Goal: Information Seeking & Learning: Learn about a topic

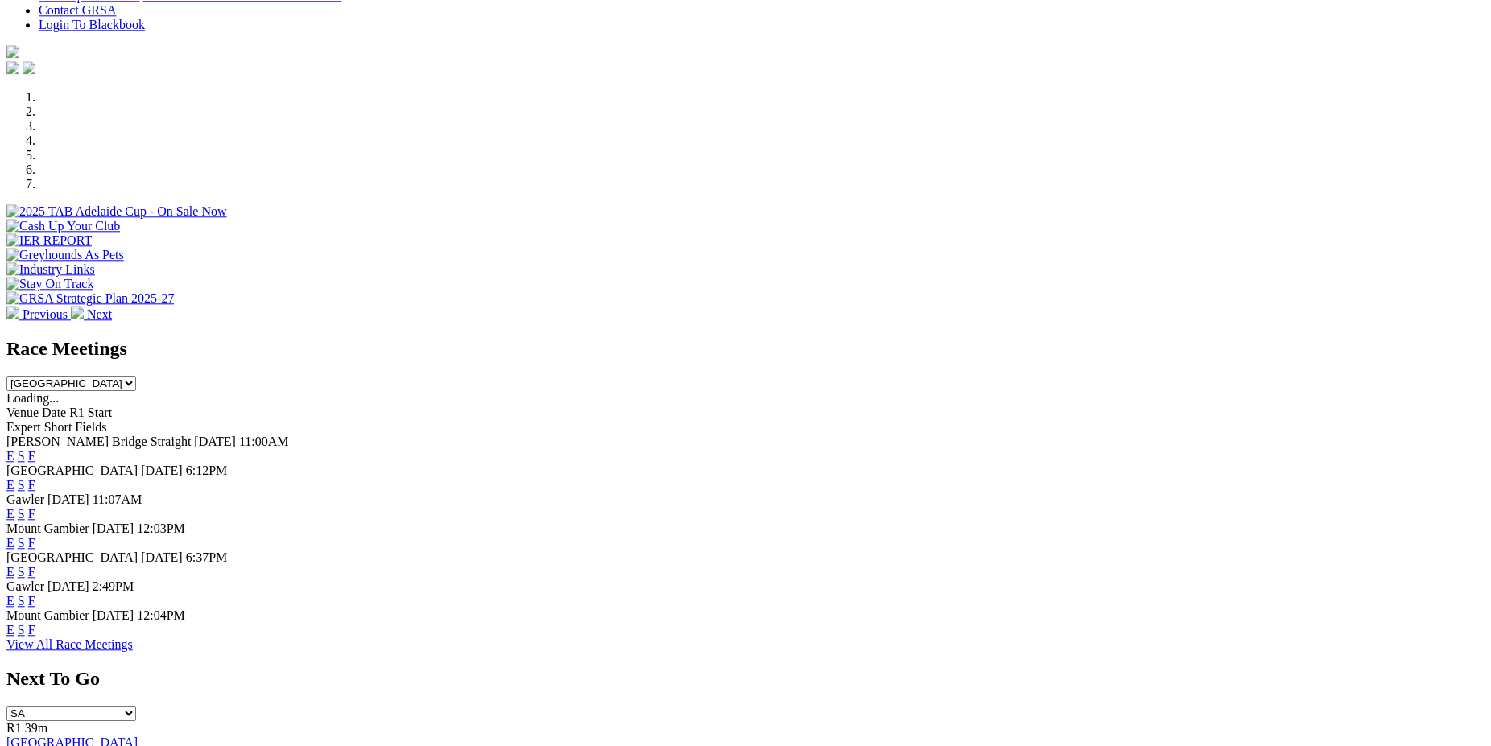
scroll to position [532, 0]
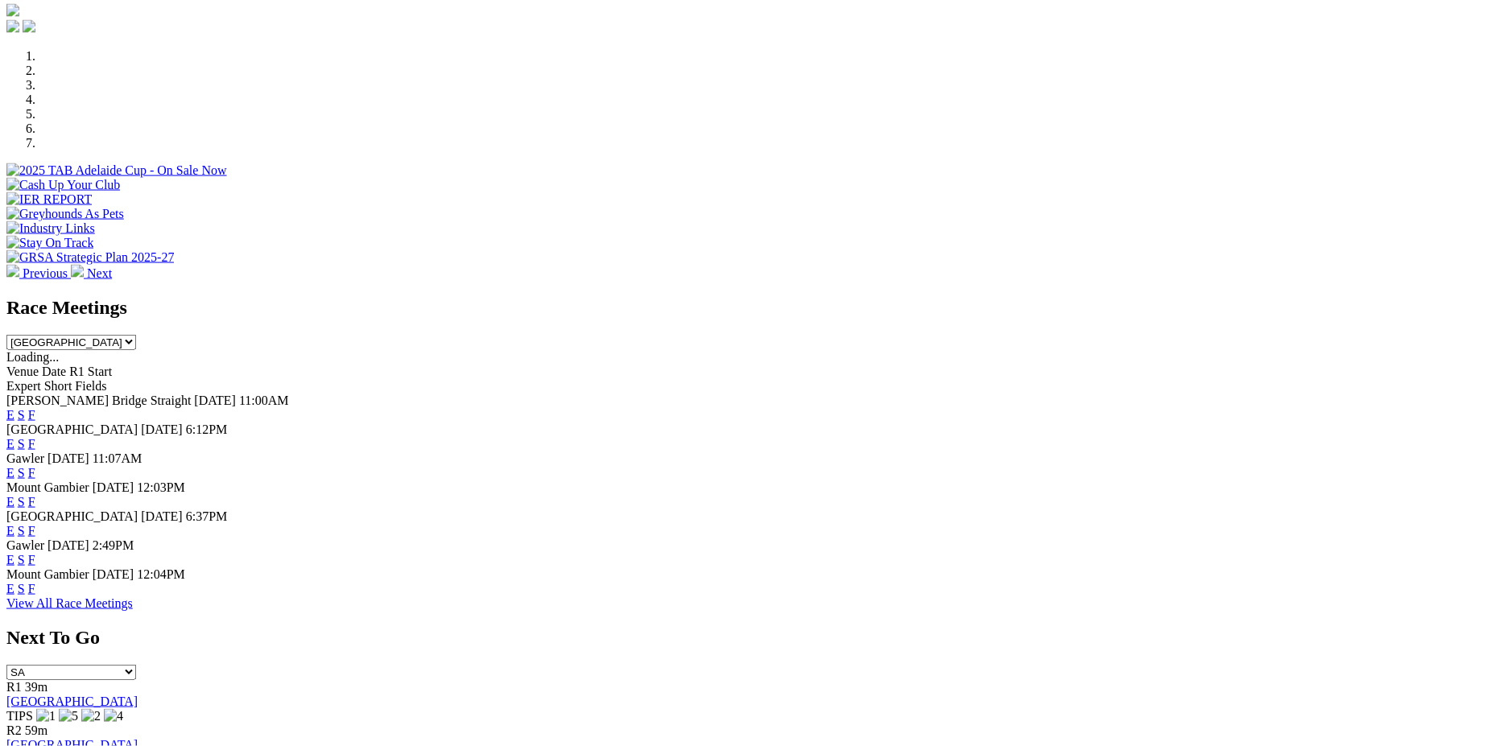
click at [35, 408] on link "F" at bounding box center [31, 415] width 7 height 14
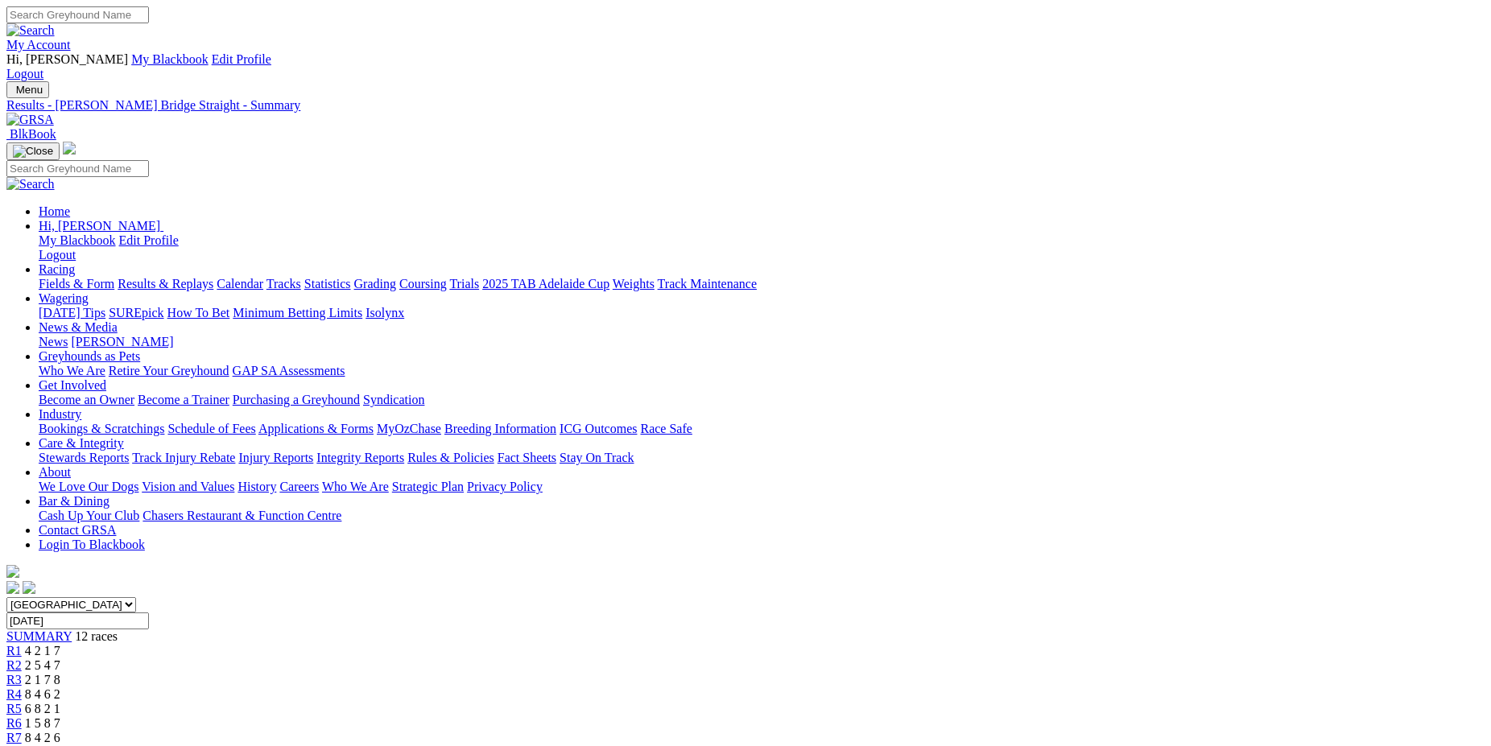
click at [114, 277] on link "Fields & Form" at bounding box center [77, 284] width 76 height 14
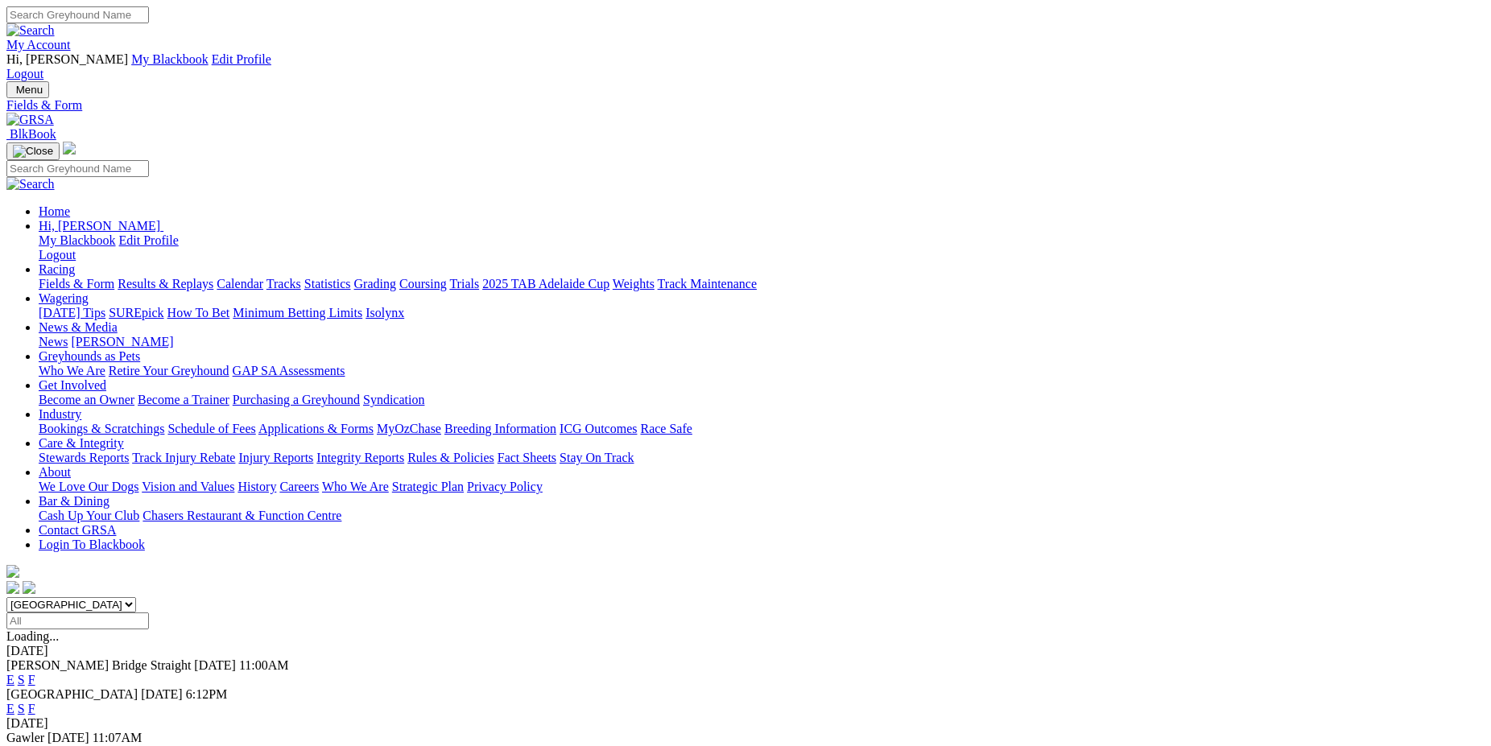
click at [35, 702] on link "F" at bounding box center [31, 709] width 7 height 14
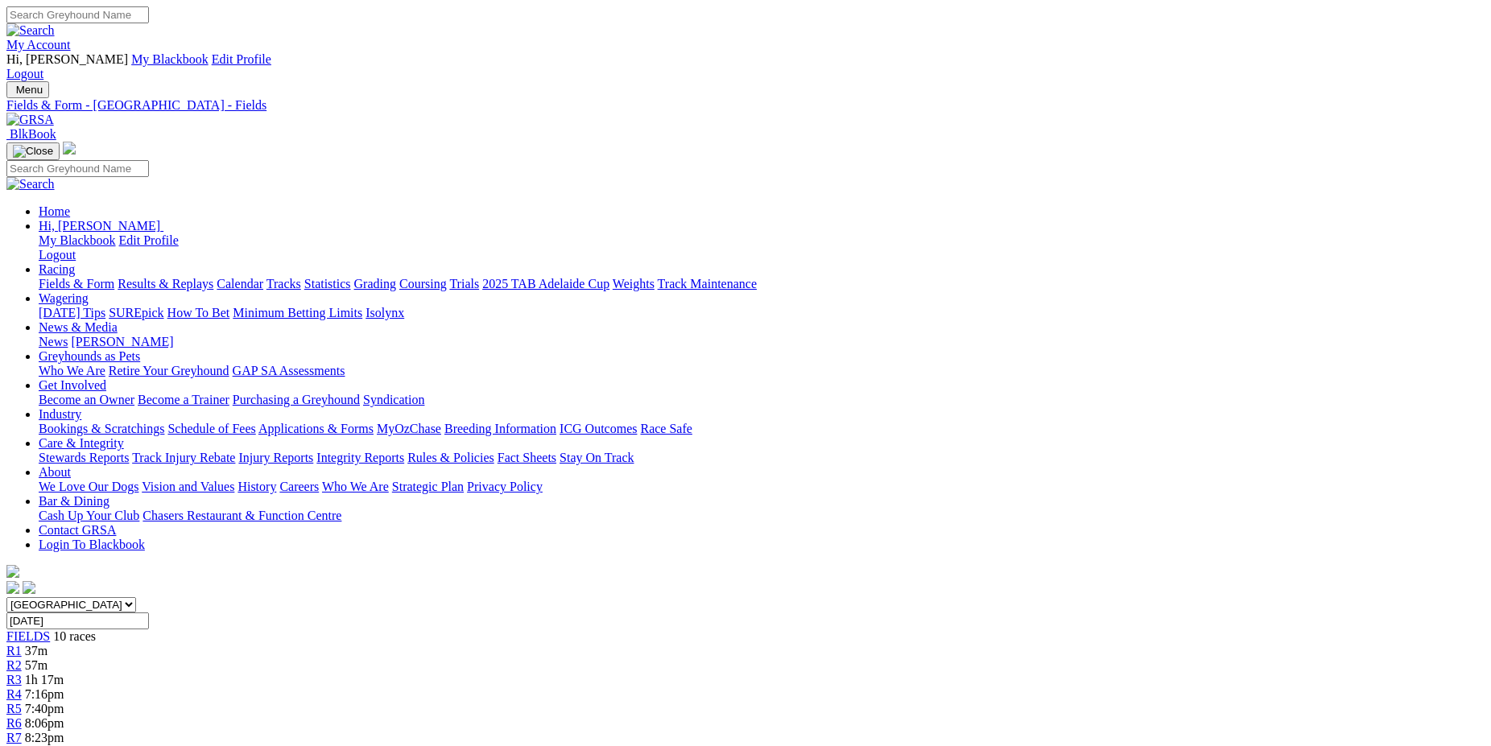
click at [75, 262] on link "Racing" at bounding box center [57, 269] width 36 height 14
click at [114, 277] on link "Fields & Form" at bounding box center [77, 284] width 76 height 14
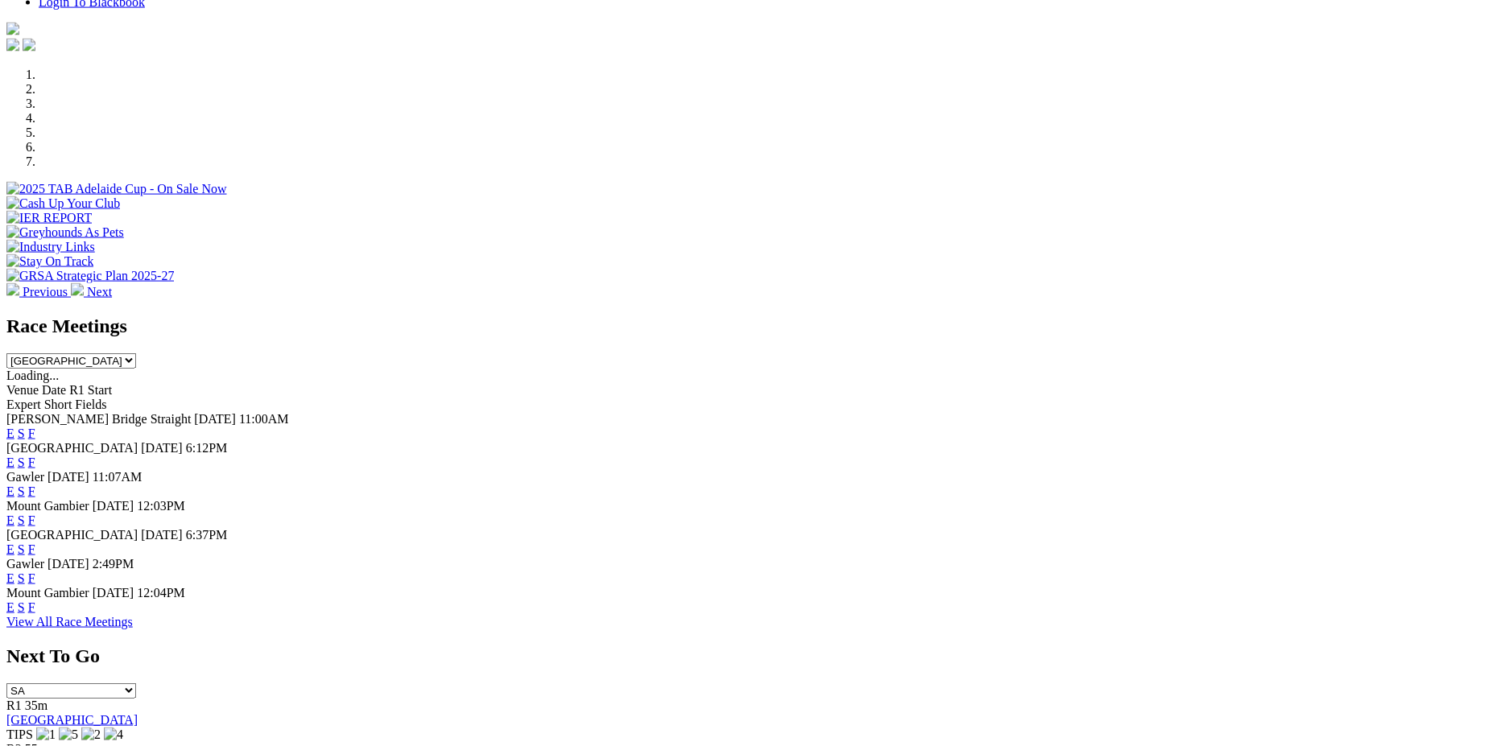
scroll to position [532, 0]
